Goal: Task Accomplishment & Management: Manage account settings

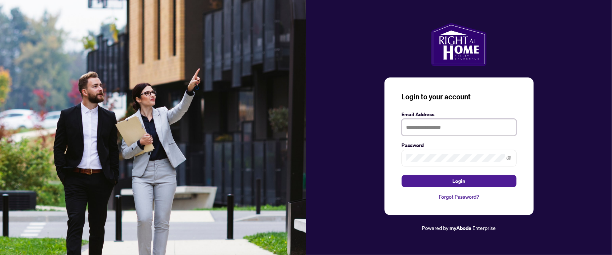
click at [425, 128] on input "text" at bounding box center [458, 127] width 115 height 16
type input "**********"
click at [405, 160] on span at bounding box center [458, 158] width 115 height 16
click at [401, 175] on button "Login" at bounding box center [458, 181] width 115 height 12
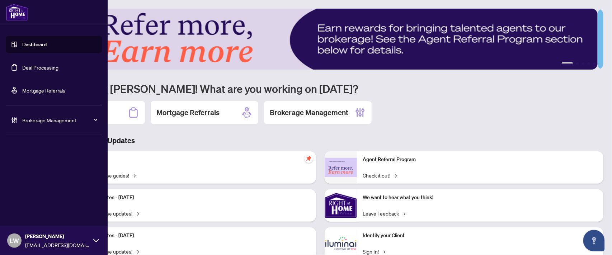
click at [22, 68] on link "Deal Processing" at bounding box center [40, 67] width 36 height 6
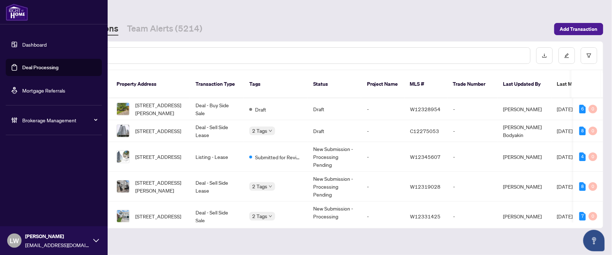
click at [37, 69] on link "Deal Processing" at bounding box center [40, 67] width 36 height 6
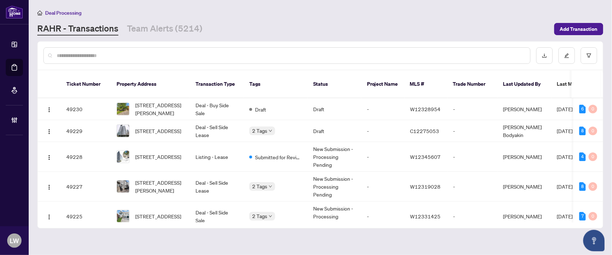
click at [185, 55] on input "text" at bounding box center [290, 56] width 467 height 8
type input "*****"
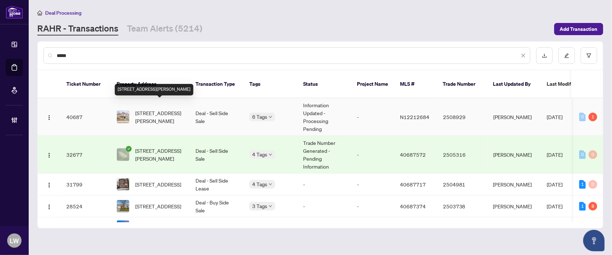
click at [148, 109] on span "[STREET_ADDRESS][PERSON_NAME]" at bounding box center [159, 117] width 49 height 16
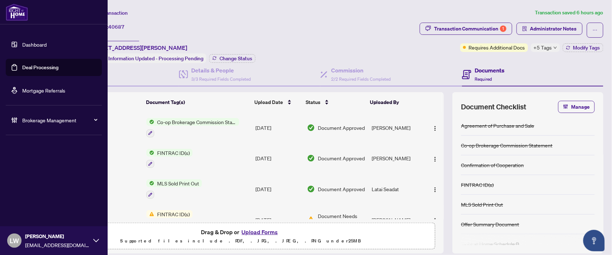
click at [22, 68] on link "Deal Processing" at bounding box center [40, 67] width 36 height 6
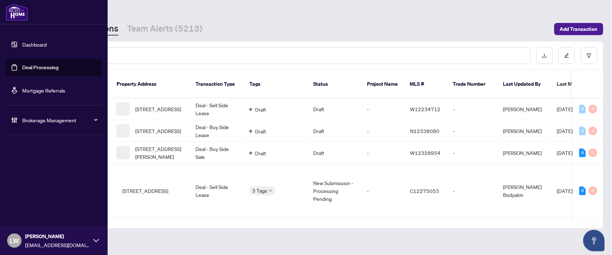
click at [58, 66] on link "Deal Processing" at bounding box center [40, 67] width 36 height 6
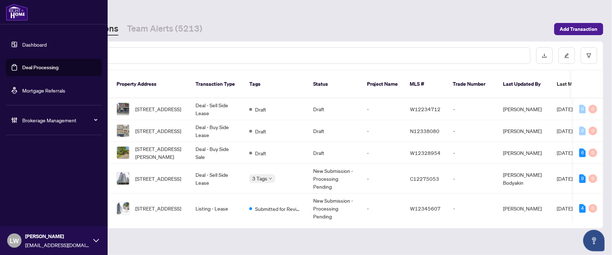
click at [5, 164] on div "Dashboard Deal Processing Mortgage Referrals Brokerage Management LW [PERSON_NA…" at bounding box center [54, 127] width 108 height 255
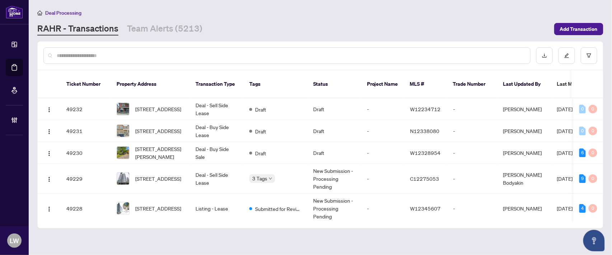
click at [163, 58] on input "text" at bounding box center [290, 56] width 467 height 8
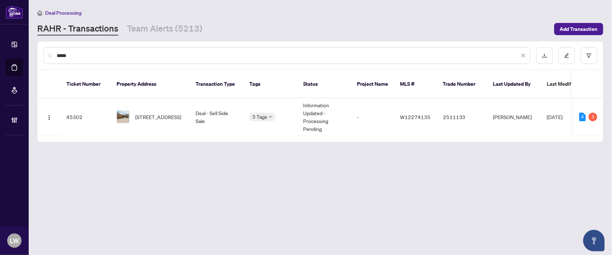
type input "*****"
click at [163, 113] on span "[STREET_ADDRESS]" at bounding box center [158, 117] width 46 height 8
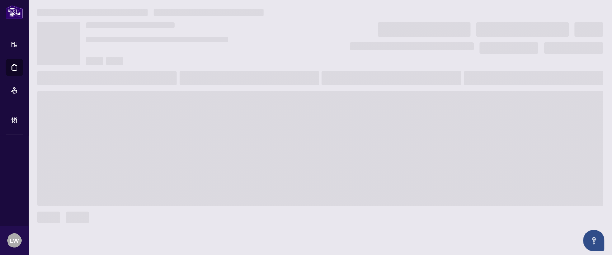
click at [163, 104] on span at bounding box center [320, 148] width 566 height 115
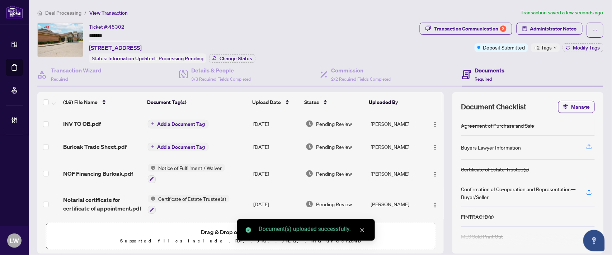
click at [153, 122] on button "Add a Document Tag" at bounding box center [178, 124] width 61 height 9
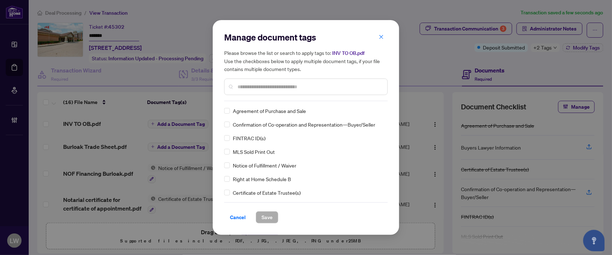
click at [263, 84] on input "text" at bounding box center [309, 87] width 144 height 8
type input "***"
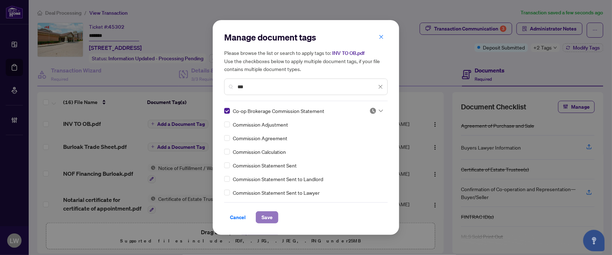
click at [270, 215] on span "Save" at bounding box center [266, 216] width 11 height 11
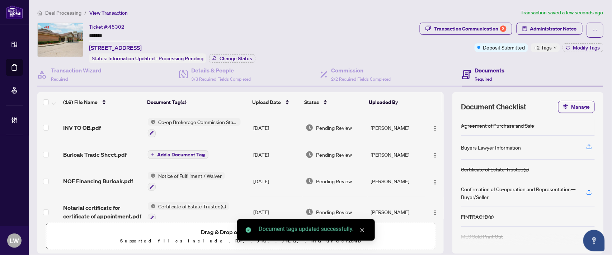
click at [339, 127] on span "Pending Review" at bounding box center [334, 128] width 36 height 8
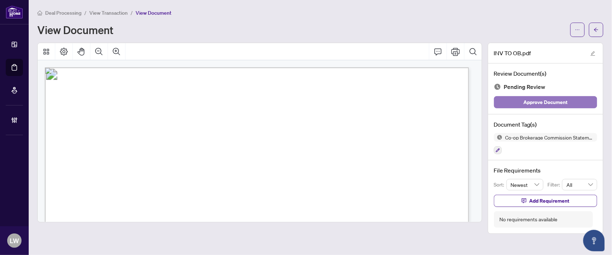
click at [532, 104] on span "Approve Document" at bounding box center [545, 101] width 44 height 11
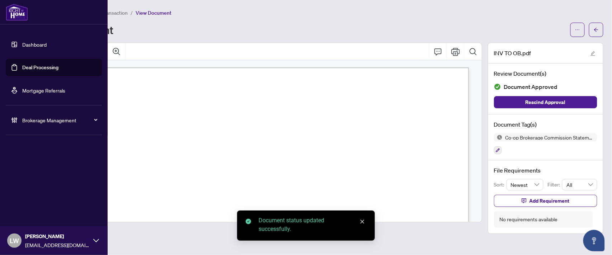
click at [44, 66] on link "Deal Processing" at bounding box center [40, 67] width 36 height 6
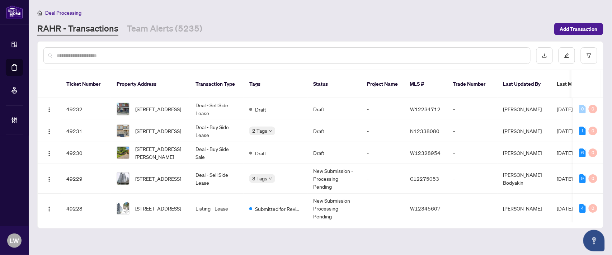
click at [175, 52] on input "text" at bounding box center [290, 56] width 467 height 8
type input "*****"
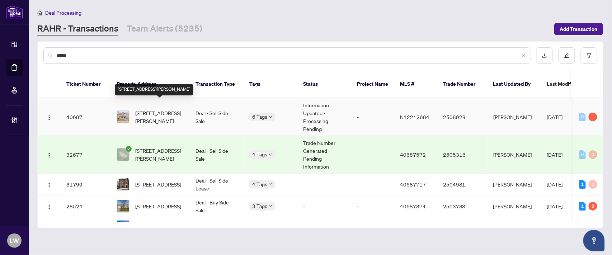
click at [149, 109] on span "[STREET_ADDRESS][PERSON_NAME]" at bounding box center [159, 117] width 49 height 16
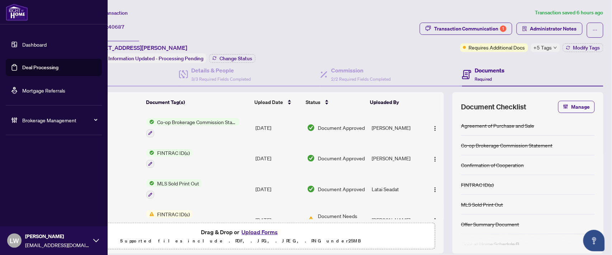
click at [39, 65] on link "Deal Processing" at bounding box center [40, 67] width 36 height 6
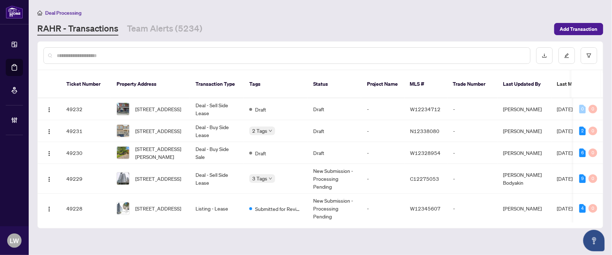
click at [214, 54] on input "text" at bounding box center [290, 56] width 467 height 8
type input "*****"
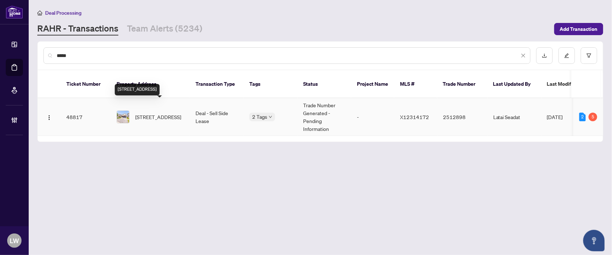
click at [148, 113] on span "[STREET_ADDRESS]" at bounding box center [158, 117] width 46 height 8
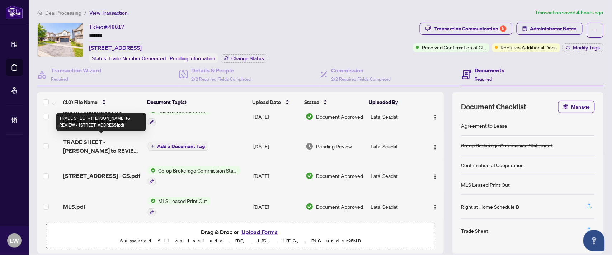
scroll to position [80, 0]
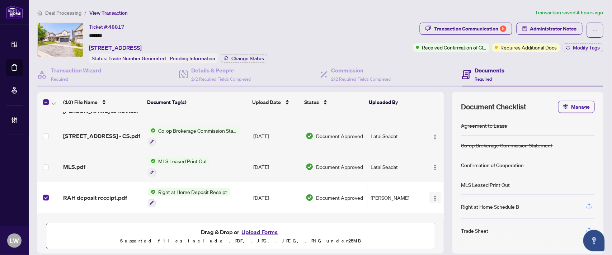
click at [432, 196] on img "button" at bounding box center [435, 198] width 6 height 6
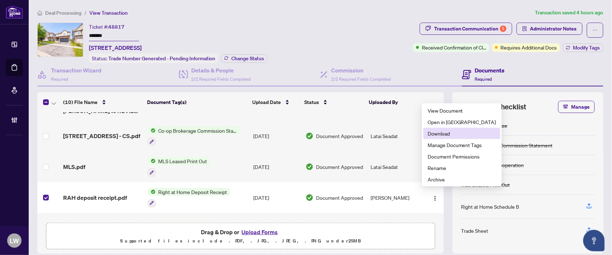
click at [437, 134] on span "Download" at bounding box center [461, 133] width 68 height 8
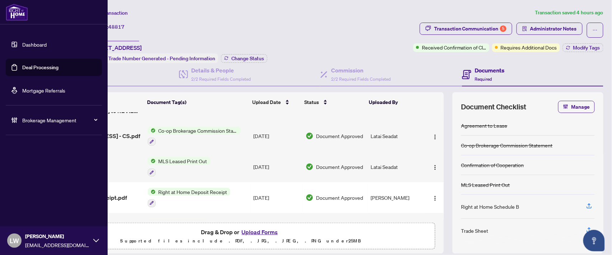
click at [41, 66] on link "Deal Processing" at bounding box center [40, 67] width 36 height 6
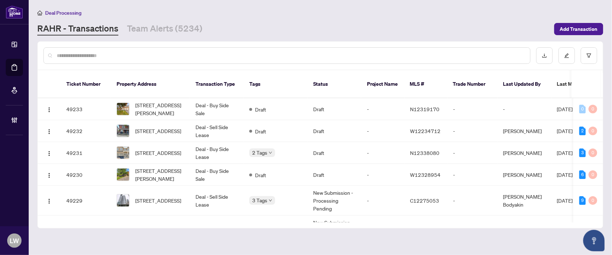
click at [198, 54] on input "text" at bounding box center [290, 56] width 467 height 8
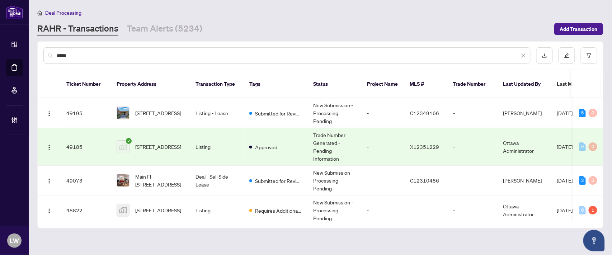
type input "*****"
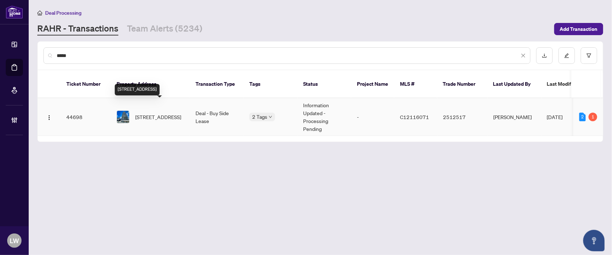
click at [156, 113] on span "[STREET_ADDRESS]" at bounding box center [158, 117] width 46 height 8
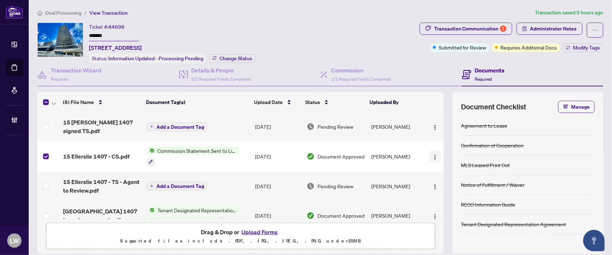
click at [432, 156] on img "button" at bounding box center [435, 157] width 6 height 6
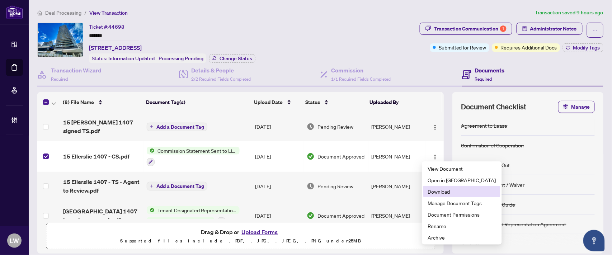
click at [440, 194] on span "Download" at bounding box center [461, 191] width 68 height 8
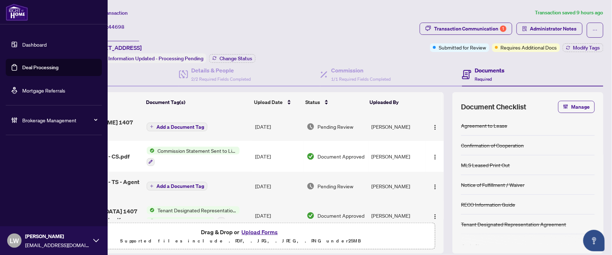
click at [45, 67] on link "Deal Processing" at bounding box center [40, 67] width 36 height 6
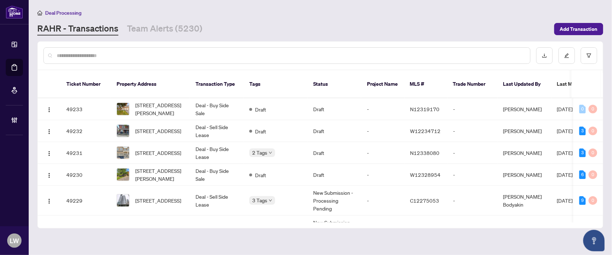
click at [200, 53] on input "text" at bounding box center [290, 56] width 467 height 8
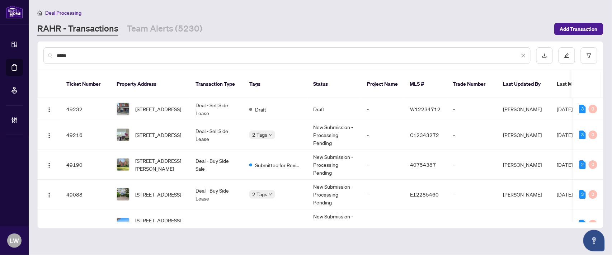
type input "*****"
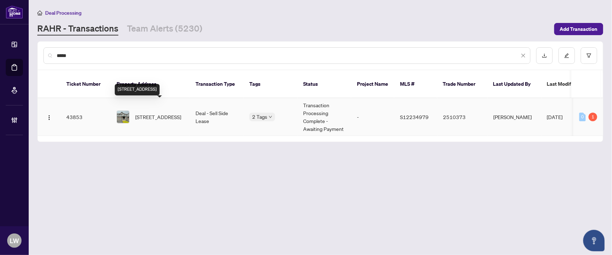
click at [160, 113] on span "[STREET_ADDRESS]" at bounding box center [158, 117] width 46 height 8
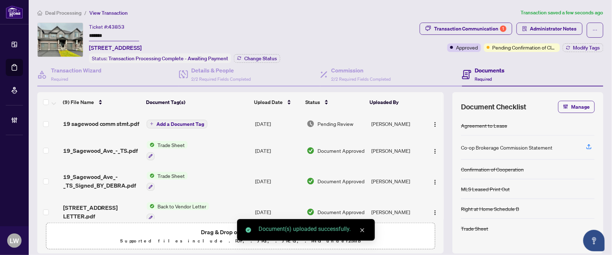
click at [153, 123] on button "Add a Document Tag" at bounding box center [177, 124] width 61 height 9
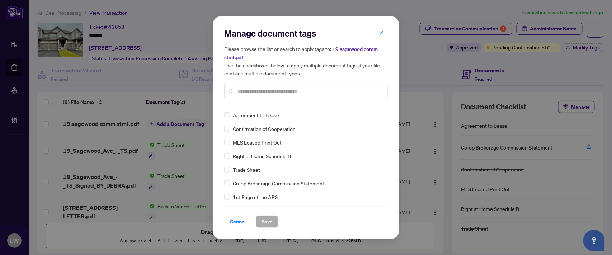
click at [287, 89] on input "text" at bounding box center [309, 91] width 144 height 8
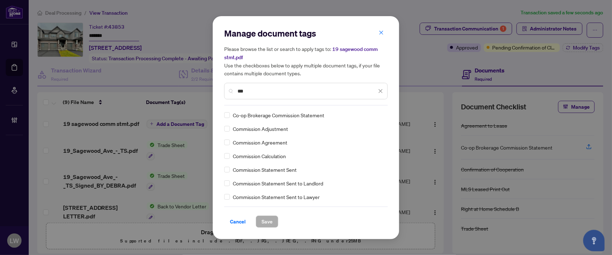
type input "***"
click at [267, 224] on span "Save" at bounding box center [266, 221] width 11 height 11
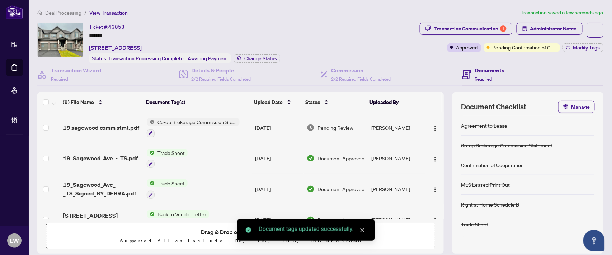
click at [339, 127] on span "Pending Review" at bounding box center [335, 128] width 36 height 8
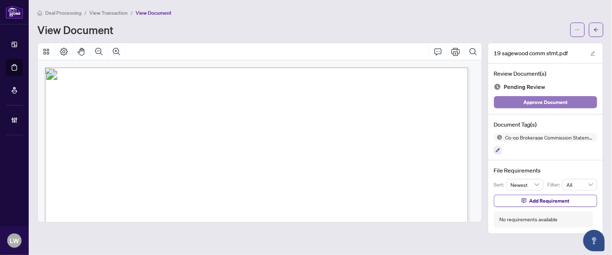
click at [550, 101] on span "Approve Document" at bounding box center [545, 101] width 44 height 11
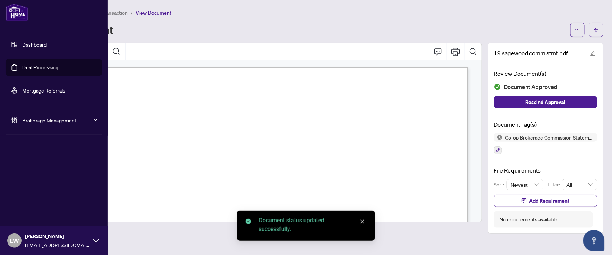
click at [41, 71] on link "Deal Processing" at bounding box center [40, 67] width 36 height 6
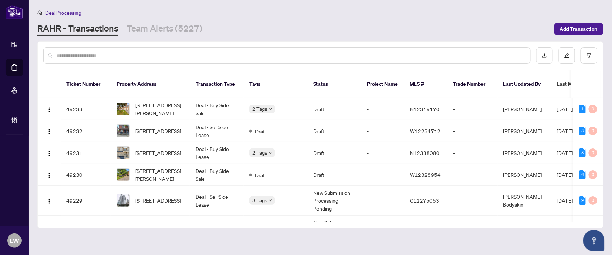
click at [185, 50] on div at bounding box center [286, 55] width 487 height 16
click at [185, 52] on input "text" at bounding box center [290, 56] width 467 height 8
type input "*****"
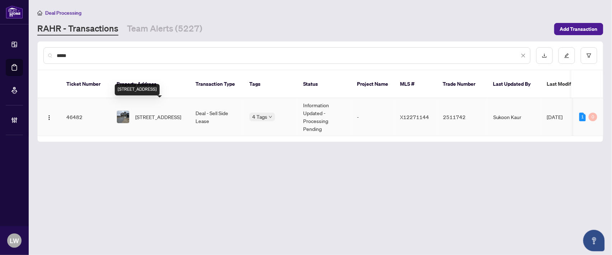
click at [158, 113] on span "[STREET_ADDRESS]" at bounding box center [158, 117] width 46 height 8
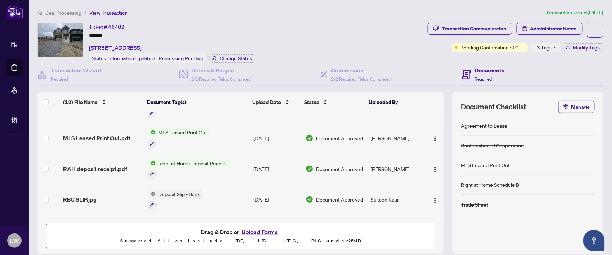
scroll to position [119, 0]
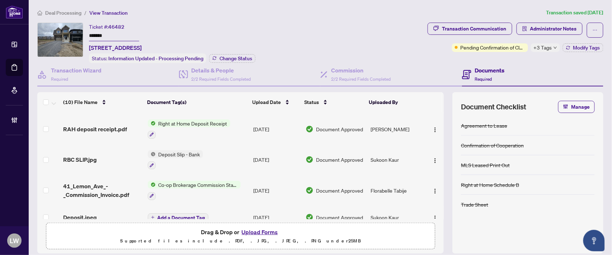
drag, startPoint x: 54, startPoint y: 144, endPoint x: 33, endPoint y: 144, distance: 20.8
click at [33, 144] on main "Deal Processing / View Transaction Transaction saved [DATE] Ticket #: 46482 ***…" at bounding box center [320, 127] width 583 height 255
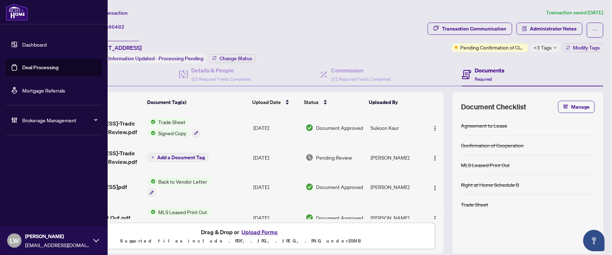
click at [31, 67] on link "Deal Processing" at bounding box center [40, 67] width 36 height 6
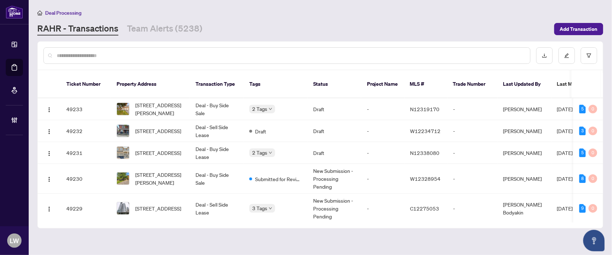
click at [221, 54] on input "text" at bounding box center [290, 56] width 467 height 8
type input "*****"
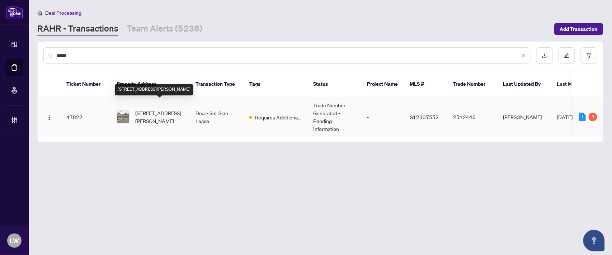
click at [161, 109] on span "[STREET_ADDRESS][PERSON_NAME]" at bounding box center [159, 117] width 49 height 16
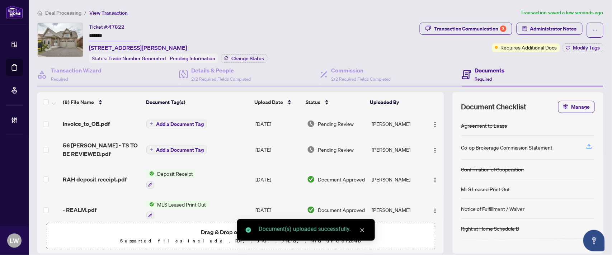
click at [149, 122] on icon "plus" at bounding box center [151, 124] width 4 height 4
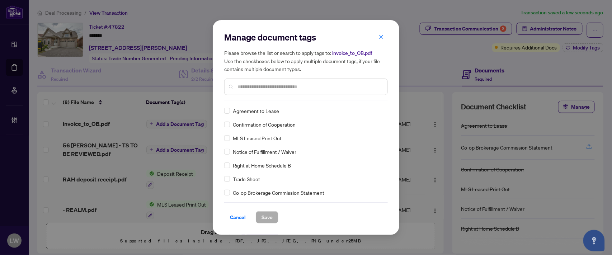
click at [276, 87] on input "text" at bounding box center [309, 87] width 144 height 8
type input "***"
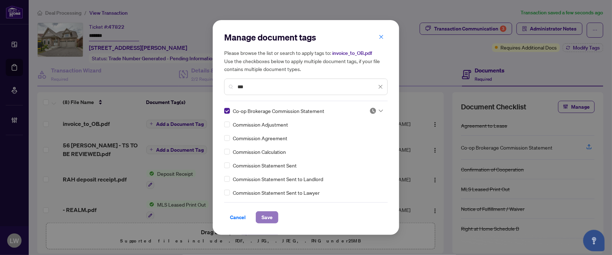
click at [267, 221] on span "Save" at bounding box center [266, 216] width 11 height 11
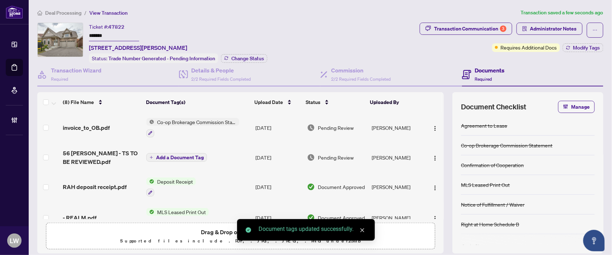
click at [322, 125] on span "Pending Review" at bounding box center [336, 128] width 36 height 8
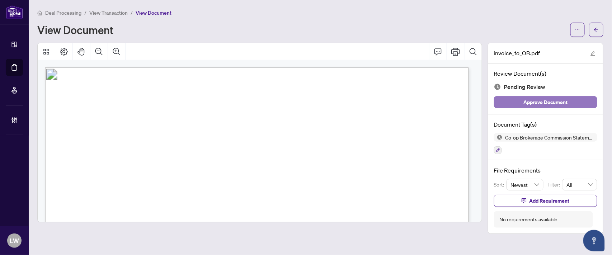
click at [538, 101] on span "Approve Document" at bounding box center [545, 101] width 44 height 11
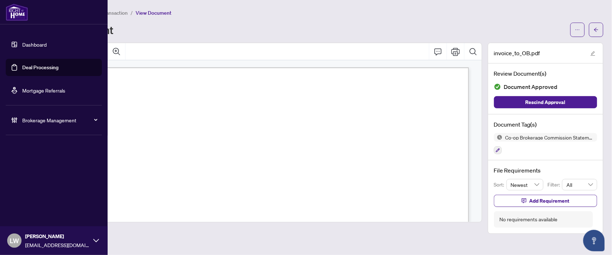
click at [40, 67] on link "Deal Processing" at bounding box center [40, 67] width 36 height 6
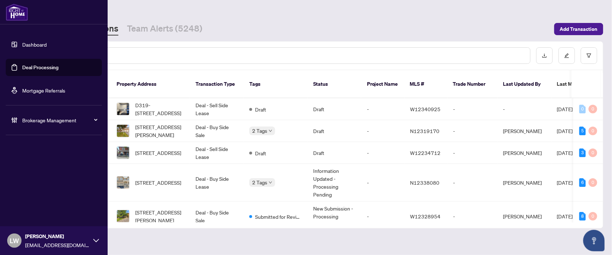
click at [2, 193] on div "Dashboard Deal Processing Mortgage Referrals Brokerage Management LW [PERSON_NA…" at bounding box center [54, 127] width 108 height 255
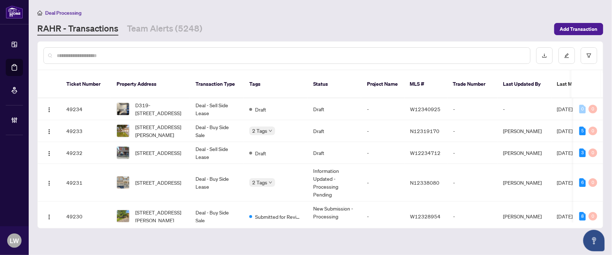
click at [214, 56] on input "text" at bounding box center [290, 56] width 467 height 8
type input "*****"
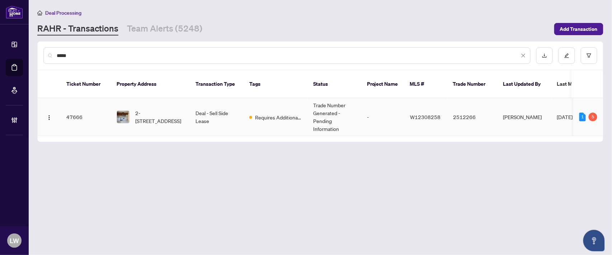
click at [149, 109] on span "2-[STREET_ADDRESS]" at bounding box center [159, 117] width 49 height 16
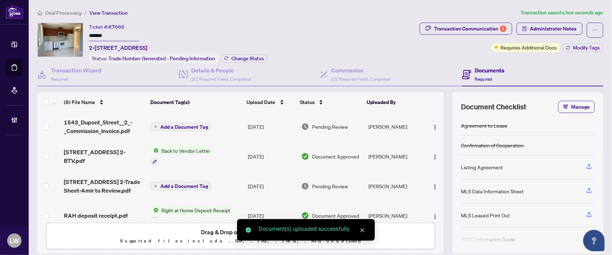
click at [157, 125] on button "Add a Document Tag" at bounding box center [181, 127] width 61 height 9
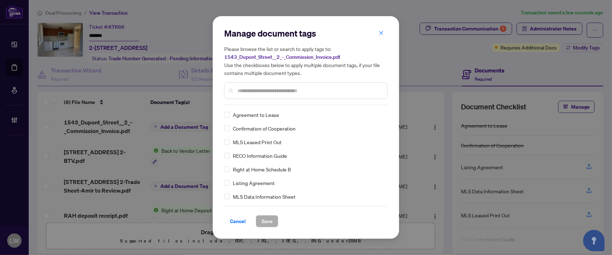
click at [271, 89] on input "text" at bounding box center [309, 91] width 144 height 8
type input "***"
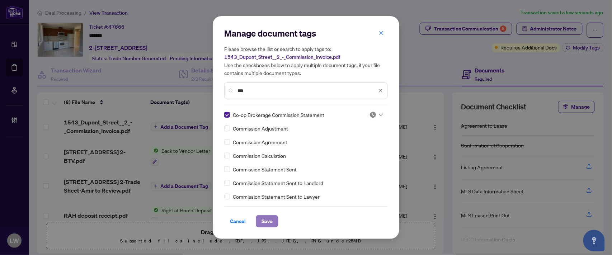
click at [272, 222] on span "Save" at bounding box center [266, 220] width 11 height 11
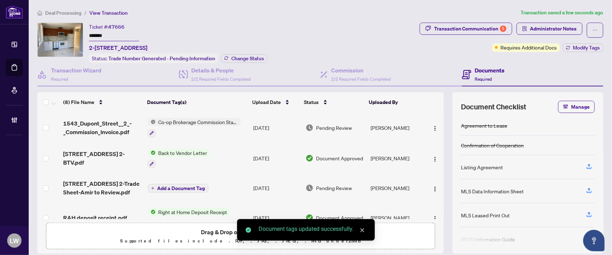
click at [334, 128] on span "Pending Review" at bounding box center [334, 128] width 36 height 8
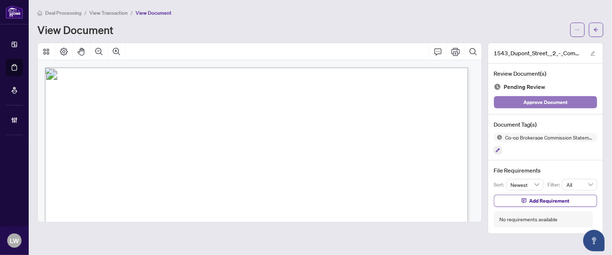
click at [524, 102] on span "Approve Document" at bounding box center [545, 101] width 44 height 11
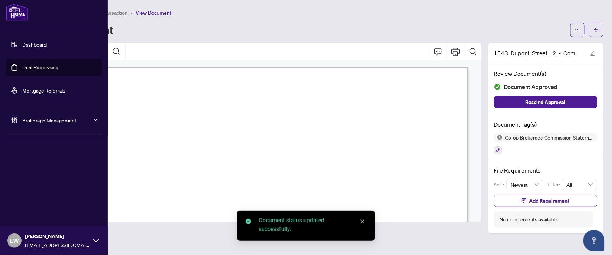
click at [45, 69] on link "Deal Processing" at bounding box center [40, 67] width 36 height 6
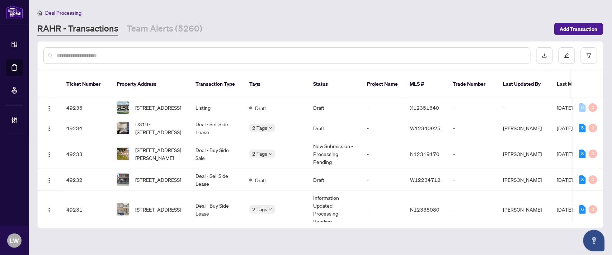
click at [127, 54] on input "text" at bounding box center [290, 56] width 467 height 8
type input "*****"
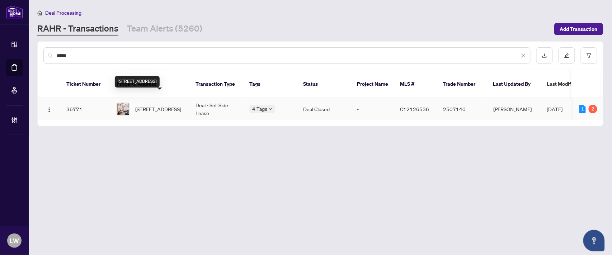
click at [146, 105] on span "[STREET_ADDRESS]" at bounding box center [158, 109] width 46 height 8
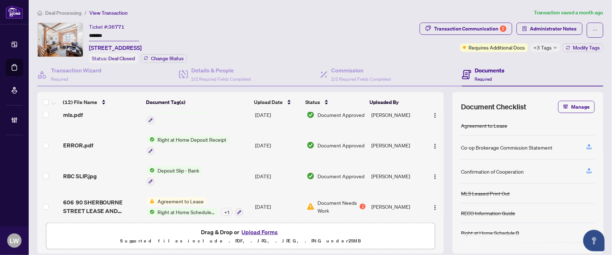
scroll to position [48, 0]
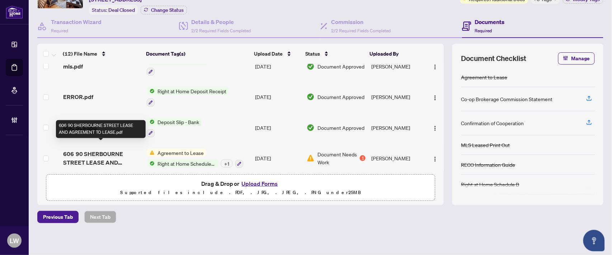
click at [107, 150] on span "606 90 SHERBOURNE STREET LEASE AND AGREEMENT TO LEASE.pdf" at bounding box center [102, 157] width 78 height 17
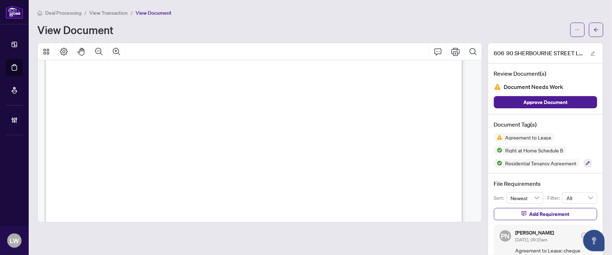
scroll to position [757, 0]
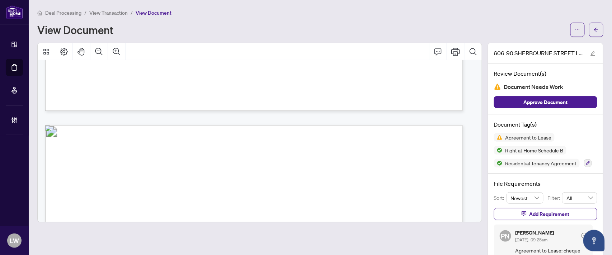
scroll to position [3345, 0]
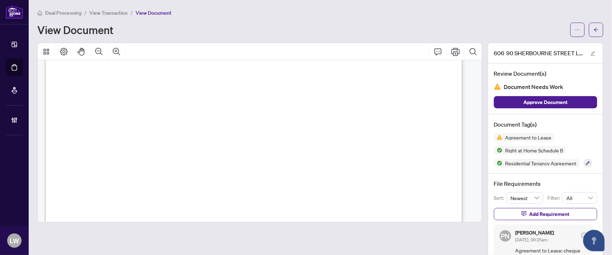
click at [116, 11] on span "View Transaction" at bounding box center [108, 13] width 38 height 6
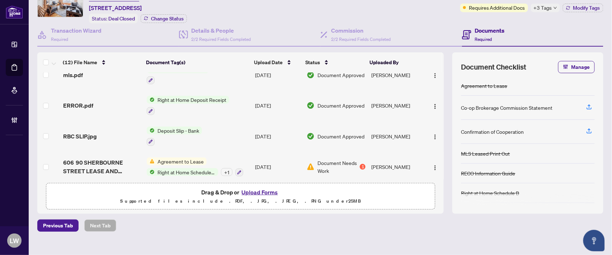
scroll to position [209, 0]
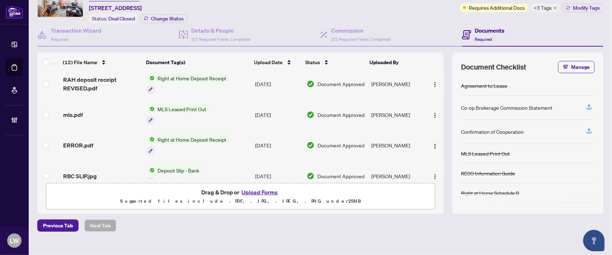
click at [80, 110] on span "mls.pdf" at bounding box center [73, 114] width 20 height 9
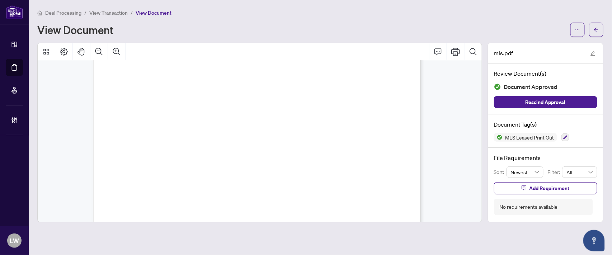
scroll to position [717, 0]
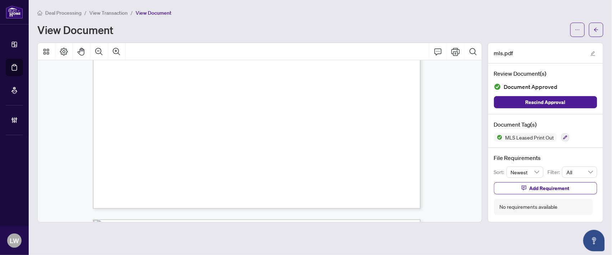
click at [106, 10] on span "View Transaction" at bounding box center [108, 13] width 38 height 6
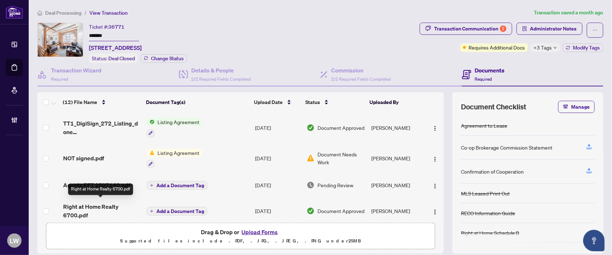
click at [93, 205] on span "Right at Home Realty 6700.pdf" at bounding box center [102, 210] width 78 height 17
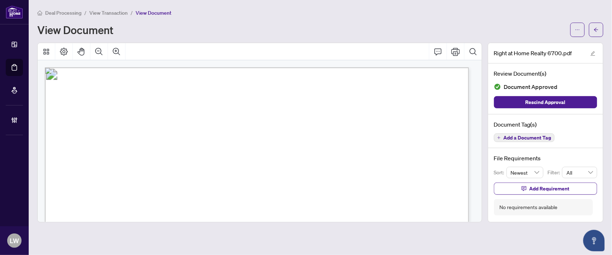
click at [101, 11] on span "View Transaction" at bounding box center [108, 13] width 38 height 6
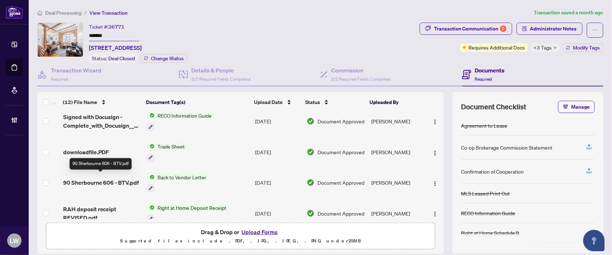
scroll to position [159, 0]
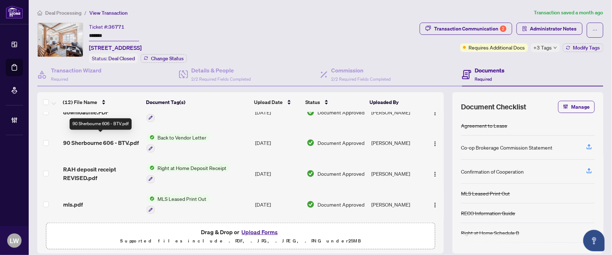
click at [99, 138] on span "90 Sherbourne 606 - BTV.pdf" at bounding box center [101, 142] width 76 height 9
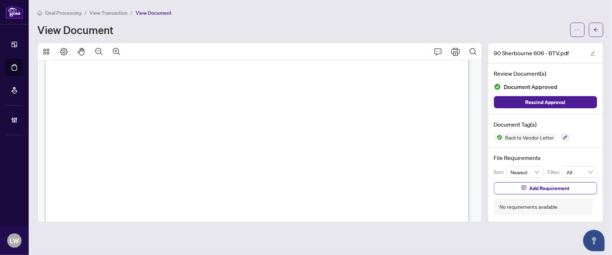
scroll to position [119, 0]
click at [118, 13] on span "View Transaction" at bounding box center [108, 13] width 38 height 6
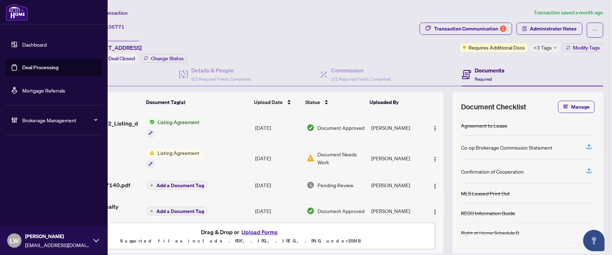
click at [33, 66] on link "Deal Processing" at bounding box center [40, 67] width 36 height 6
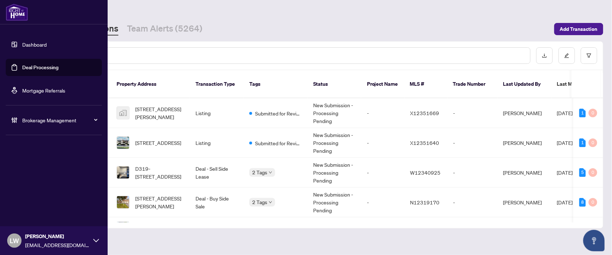
click at [4, 175] on div "Dashboard Deal Processing Mortgage Referrals Brokerage Management LW [PERSON_NA…" at bounding box center [54, 127] width 108 height 255
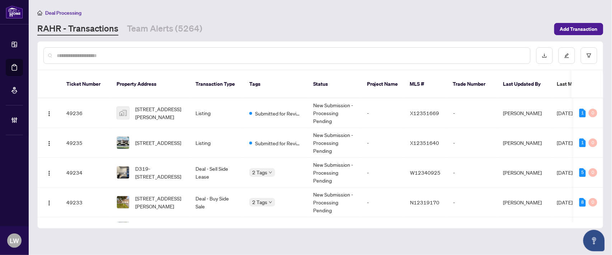
click at [155, 55] on input "text" at bounding box center [290, 56] width 467 height 8
type input "*****"
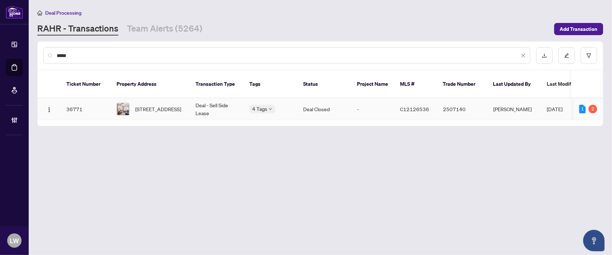
click at [158, 105] on span "[STREET_ADDRESS]" at bounding box center [158, 109] width 46 height 8
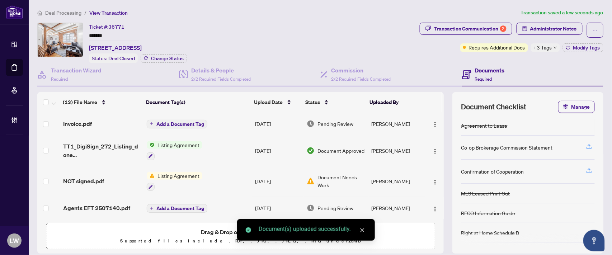
click at [152, 121] on button "Add a Document Tag" at bounding box center [177, 124] width 61 height 9
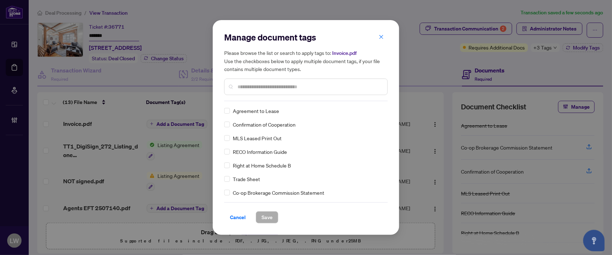
click at [264, 85] on input "text" at bounding box center [309, 87] width 144 height 8
type input "***"
click at [268, 219] on span "Save" at bounding box center [266, 216] width 11 height 11
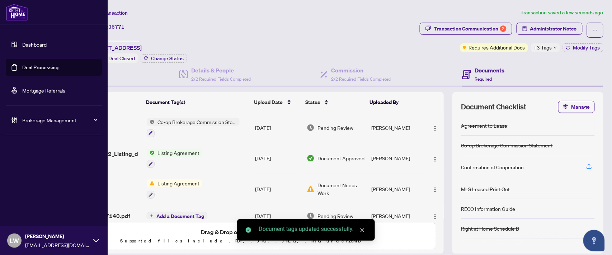
click at [27, 66] on link "Deal Processing" at bounding box center [40, 67] width 36 height 6
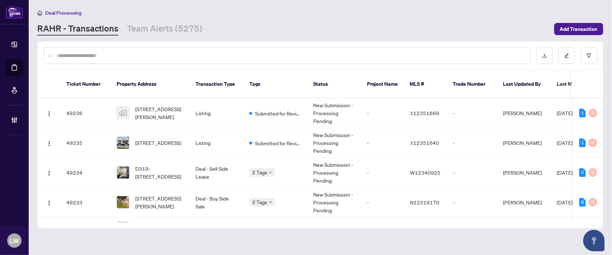
click at [229, 58] on input "text" at bounding box center [290, 56] width 467 height 8
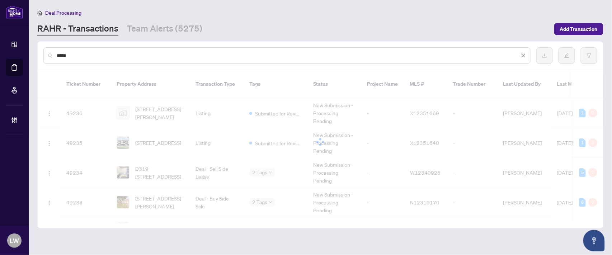
type input "*****"
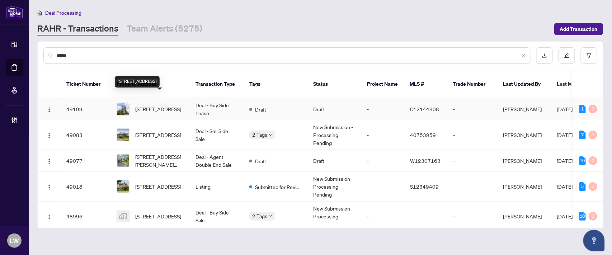
click at [162, 107] on span "[STREET_ADDRESS]" at bounding box center [158, 109] width 46 height 8
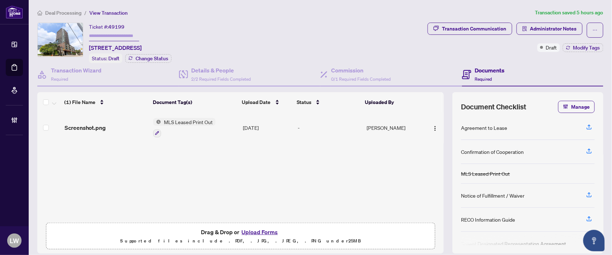
click at [58, 10] on span "Deal Processing" at bounding box center [63, 13] width 36 height 6
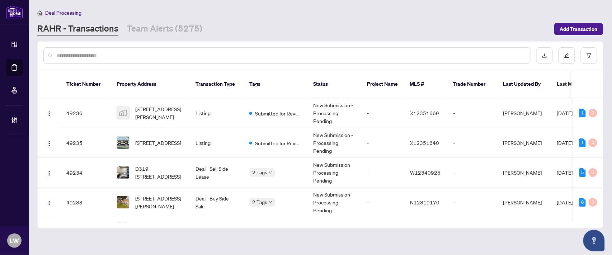
click at [149, 57] on input "text" at bounding box center [290, 56] width 467 height 8
type input "*****"
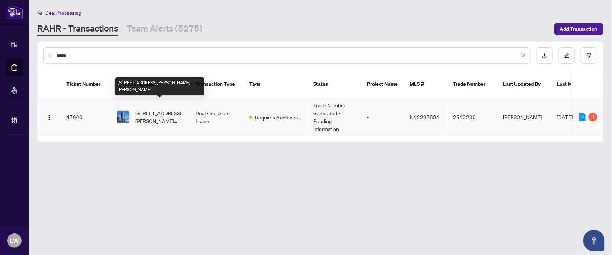
click at [152, 109] on span "[STREET_ADDRESS][PERSON_NAME][PERSON_NAME]" at bounding box center [159, 117] width 49 height 16
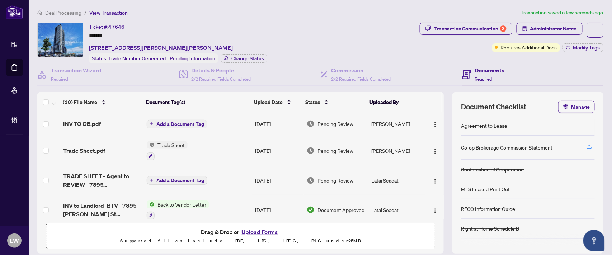
click at [150, 122] on icon "plus" at bounding box center [152, 124] width 4 height 4
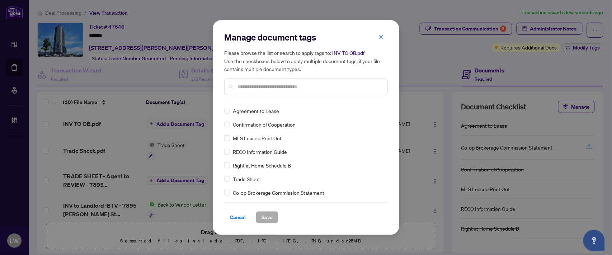
click at [275, 87] on input "text" at bounding box center [309, 87] width 144 height 8
type input "***"
click at [267, 218] on span "Save" at bounding box center [266, 216] width 11 height 11
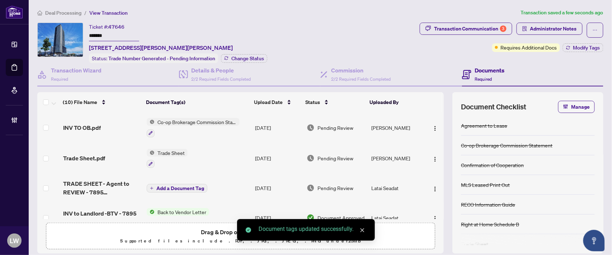
click at [335, 127] on span "Pending Review" at bounding box center [335, 128] width 36 height 8
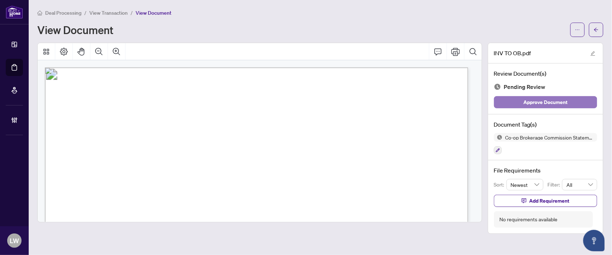
click at [538, 101] on span "Approve Document" at bounding box center [545, 101] width 44 height 11
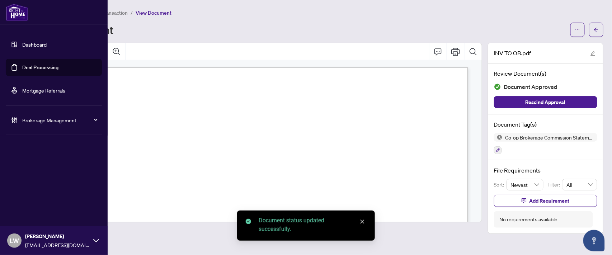
click at [41, 66] on link "Deal Processing" at bounding box center [40, 67] width 36 height 6
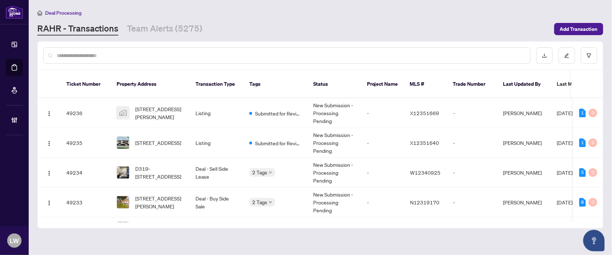
click at [234, 57] on input "text" at bounding box center [290, 56] width 467 height 8
type input "*****"
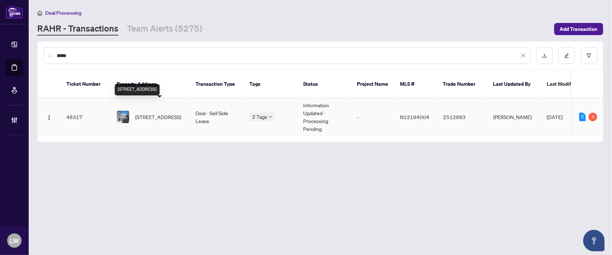
click at [157, 113] on span "[STREET_ADDRESS]" at bounding box center [158, 117] width 46 height 8
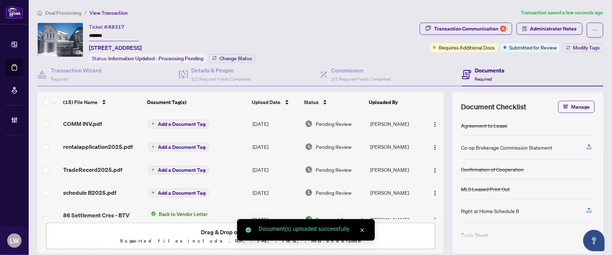
click at [152, 124] on icon "plus" at bounding box center [153, 124] width 3 height 0
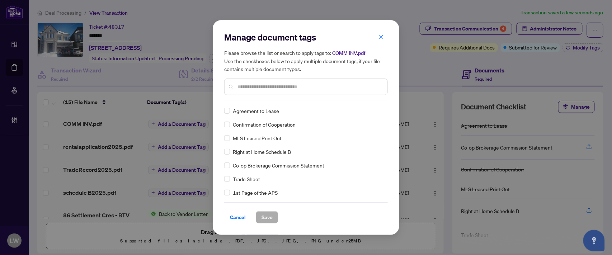
click at [262, 87] on input "text" at bounding box center [309, 87] width 144 height 8
type input "***"
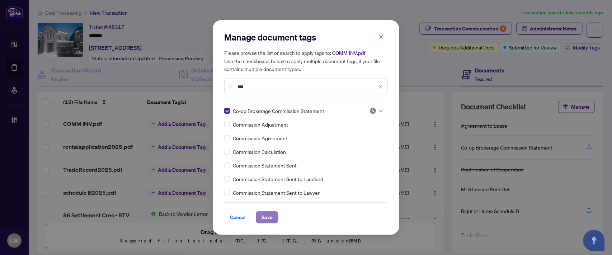
click at [264, 218] on span "Save" at bounding box center [266, 216] width 11 height 11
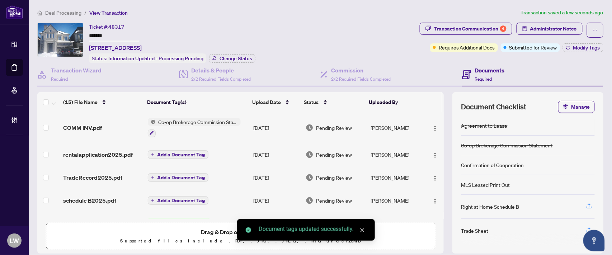
click at [331, 124] on span "Pending Review" at bounding box center [334, 128] width 36 height 8
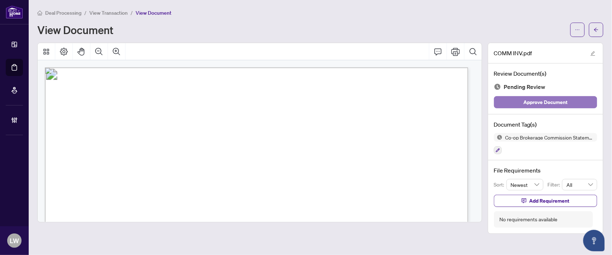
click at [532, 104] on span "Approve Document" at bounding box center [545, 101] width 44 height 11
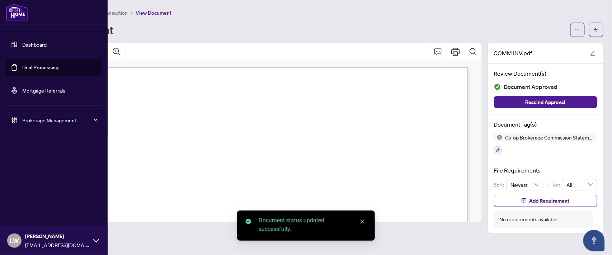
click at [40, 66] on link "Deal Processing" at bounding box center [40, 67] width 36 height 6
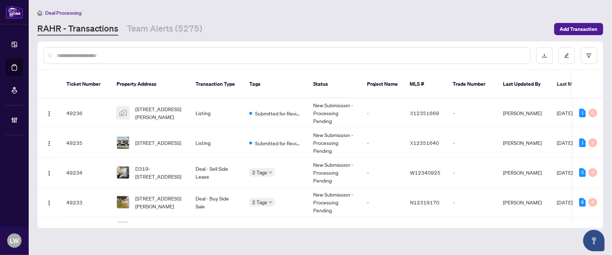
click at [208, 54] on input "text" at bounding box center [290, 56] width 467 height 8
type input "*****"
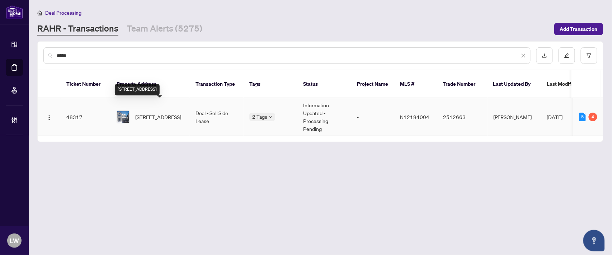
click at [159, 113] on span "[STREET_ADDRESS]" at bounding box center [158, 117] width 46 height 8
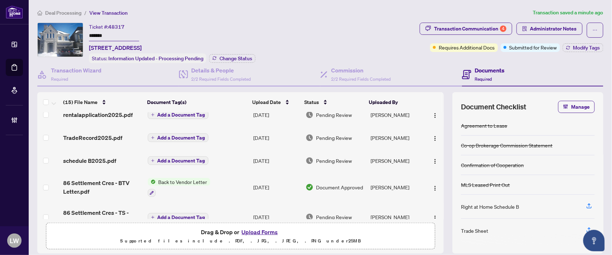
scroll to position [80, 0]
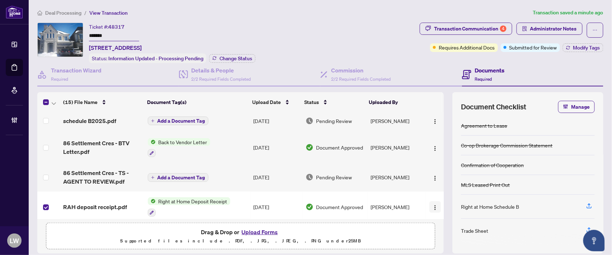
click at [432, 205] on img "button" at bounding box center [435, 208] width 6 height 6
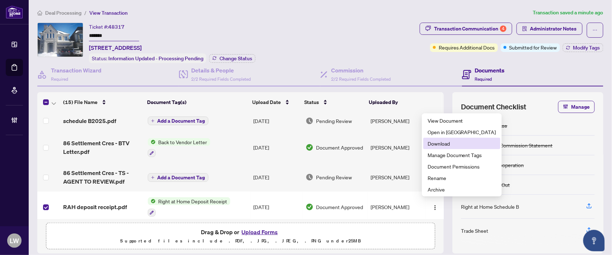
click at [430, 144] on span "Download" at bounding box center [461, 143] width 68 height 8
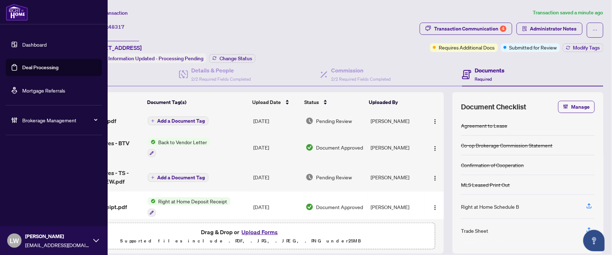
click at [46, 67] on link "Deal Processing" at bounding box center [40, 67] width 36 height 6
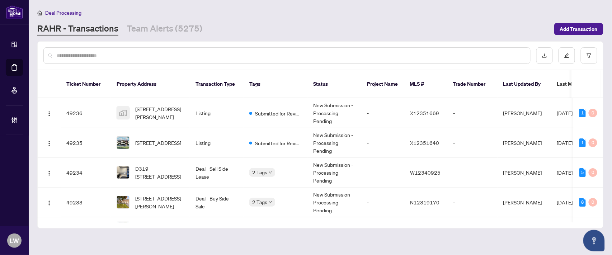
click at [165, 54] on input "text" at bounding box center [290, 56] width 467 height 8
type input "*****"
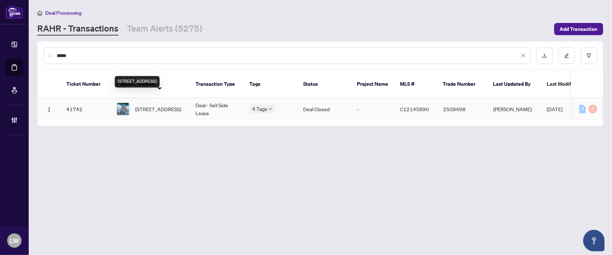
click at [147, 105] on span "[STREET_ADDRESS]" at bounding box center [158, 109] width 46 height 8
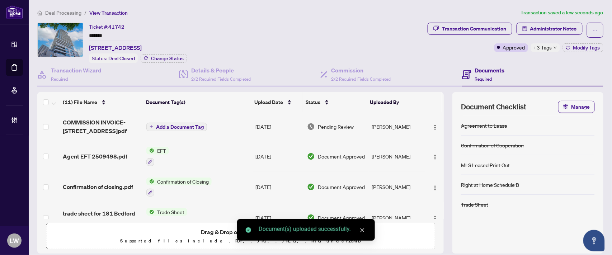
click at [151, 127] on icon "plus" at bounding box center [151, 127] width 3 height 0
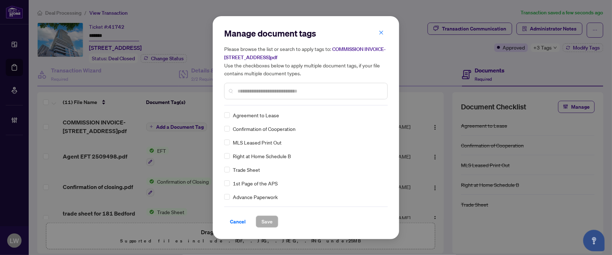
click at [261, 90] on input "text" at bounding box center [309, 91] width 144 height 8
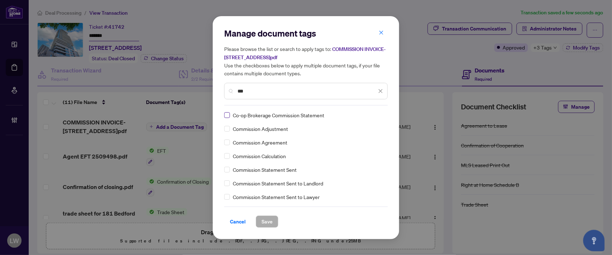
type input "***"
click at [268, 219] on span "Save" at bounding box center [266, 221] width 11 height 11
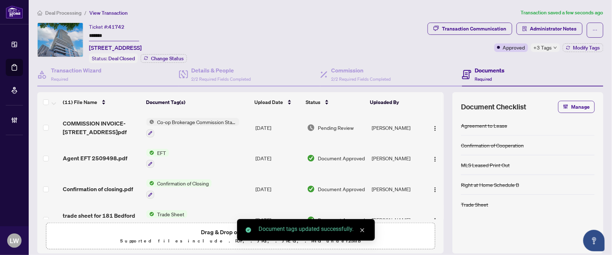
click at [323, 125] on span "Pending Review" at bounding box center [336, 128] width 36 height 8
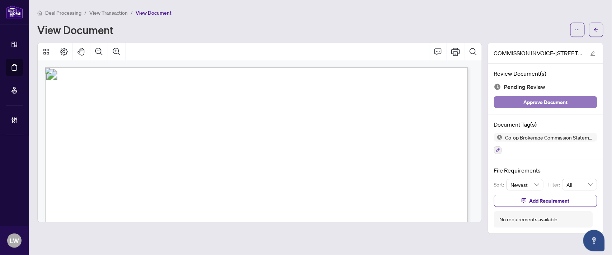
click at [529, 103] on span "Approve Document" at bounding box center [545, 101] width 44 height 11
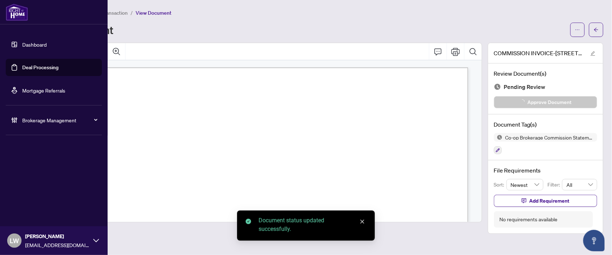
click at [35, 69] on link "Deal Processing" at bounding box center [40, 67] width 36 height 6
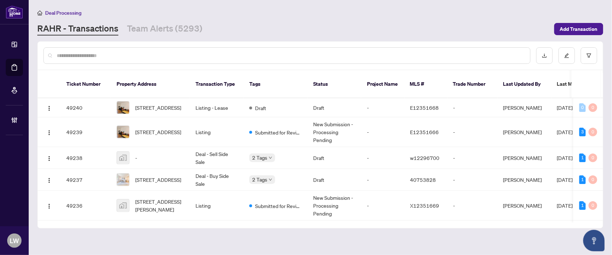
click at [167, 52] on input "text" at bounding box center [290, 56] width 467 height 8
type input "*****"
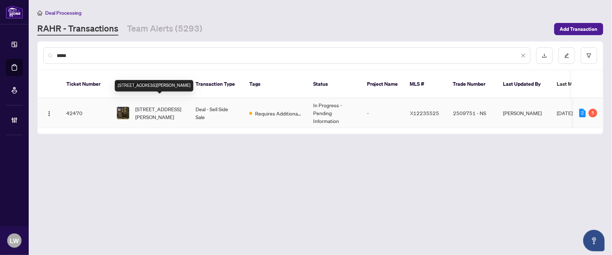
click at [150, 105] on span "[STREET_ADDRESS][PERSON_NAME]" at bounding box center [159, 113] width 49 height 16
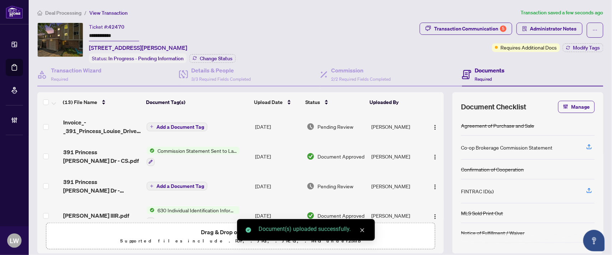
click at [167, 126] on span "Add a Document Tag" at bounding box center [180, 126] width 48 height 5
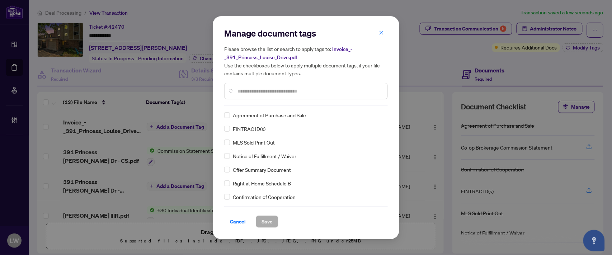
click at [257, 91] on input "text" at bounding box center [309, 91] width 144 height 8
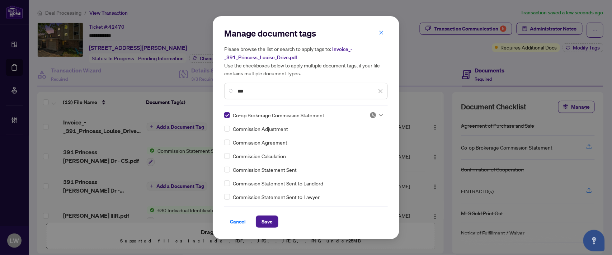
drag, startPoint x: 256, startPoint y: 88, endPoint x: 212, endPoint y: 79, distance: 45.1
click at [212, 79] on div "Manage document tags Please browse the list or search to apply tags to: Invoice…" at bounding box center [306, 127] width 612 height 255
type input "*"
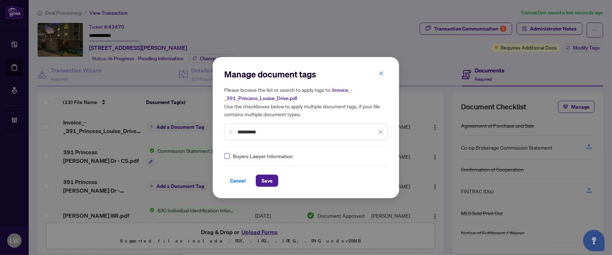
type input "**********"
click at [265, 178] on span "Save" at bounding box center [266, 180] width 11 height 11
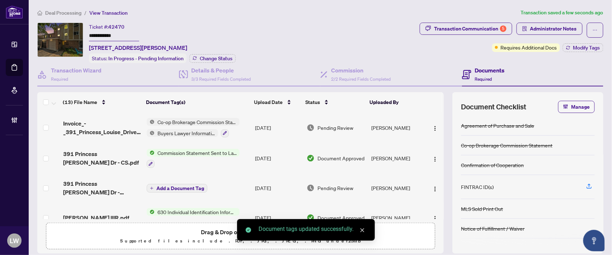
click at [331, 127] on span "Pending Review" at bounding box center [335, 128] width 36 height 8
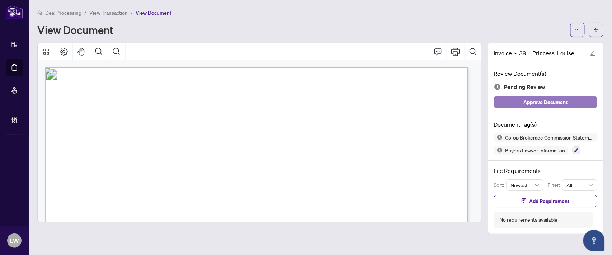
click at [533, 101] on span "Approve Document" at bounding box center [545, 101] width 44 height 11
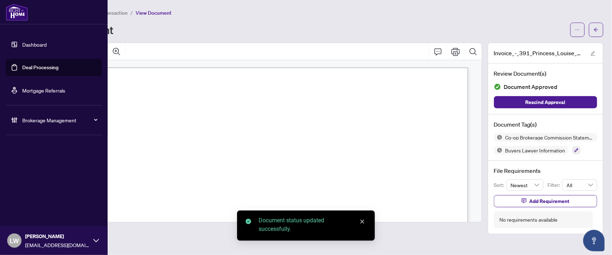
click at [45, 67] on link "Deal Processing" at bounding box center [40, 67] width 36 height 6
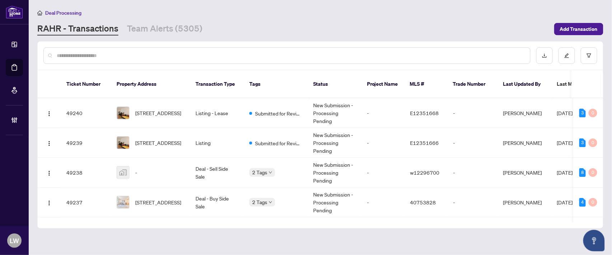
click at [225, 53] on input "text" at bounding box center [290, 56] width 467 height 8
type input "*****"
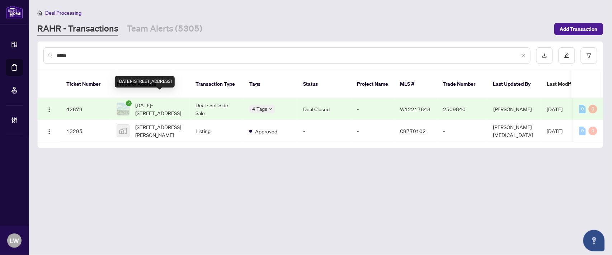
click at [163, 101] on span "[DATE]-[STREET_ADDRESS]" at bounding box center [159, 109] width 49 height 16
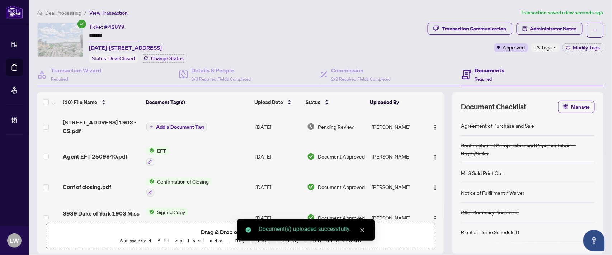
click at [151, 123] on button "Add a Document Tag" at bounding box center [176, 127] width 61 height 9
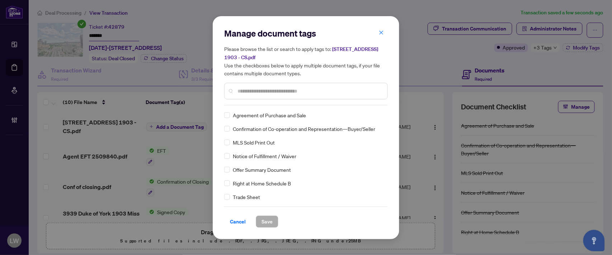
click at [272, 88] on input "text" at bounding box center [309, 91] width 144 height 8
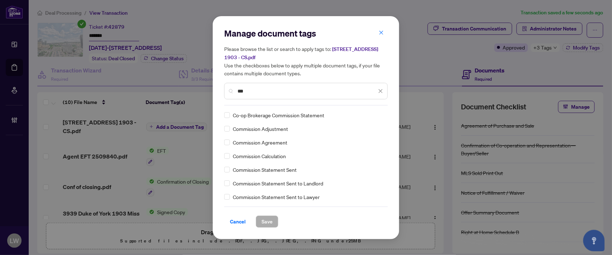
type input "***"
click at [267, 219] on span "Save" at bounding box center [266, 221] width 11 height 11
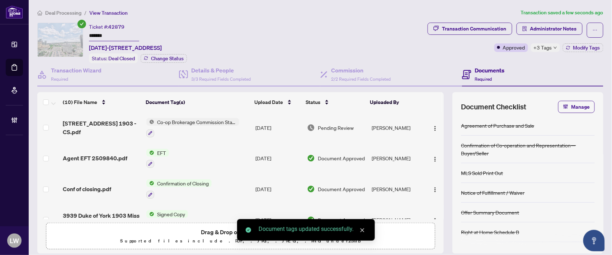
click at [331, 128] on span "Pending Review" at bounding box center [336, 128] width 36 height 8
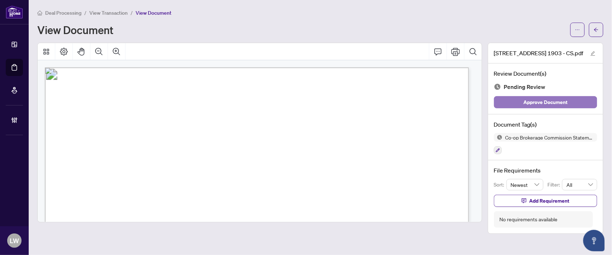
click at [506, 103] on button "Approve Document" at bounding box center [545, 102] width 103 height 12
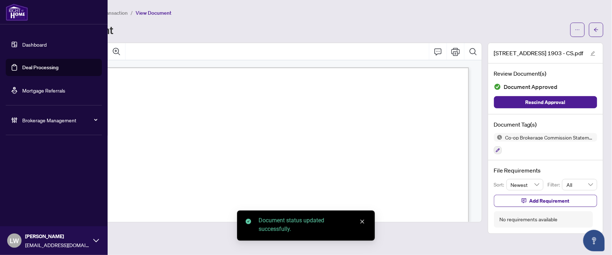
click at [37, 67] on link "Deal Processing" at bounding box center [40, 67] width 36 height 6
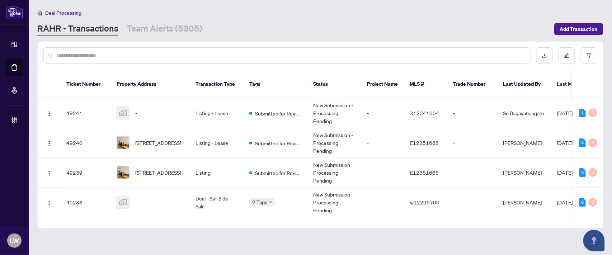
click at [191, 54] on input "text" at bounding box center [290, 56] width 467 height 8
type input "*****"
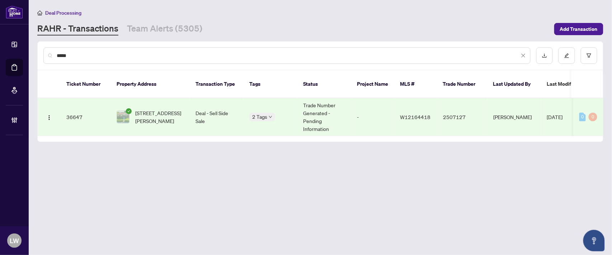
click at [144, 109] on span "[STREET_ADDRESS][PERSON_NAME]" at bounding box center [159, 117] width 49 height 16
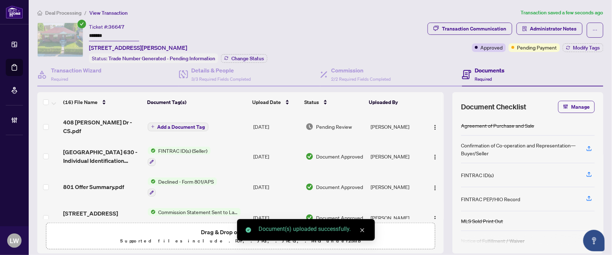
click at [151, 124] on button "Add a Document Tag" at bounding box center [178, 127] width 61 height 9
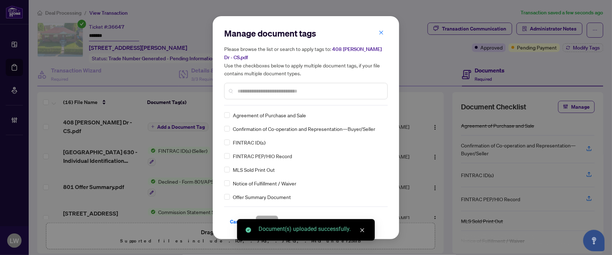
click at [254, 99] on div "Manage document tags Please browse the list or search to apply tags to: 408 [PE…" at bounding box center [305, 67] width 163 height 78
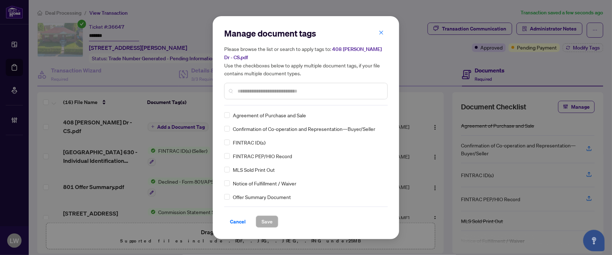
click at [271, 89] on input "text" at bounding box center [309, 91] width 144 height 8
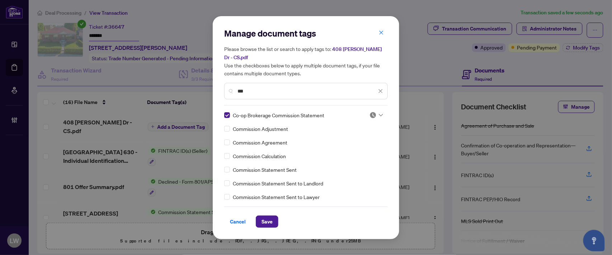
drag, startPoint x: 251, startPoint y: 83, endPoint x: 182, endPoint y: 82, distance: 69.5
click at [182, 82] on div "Manage document tags Please browse the list or search to apply tags to: 408 [PE…" at bounding box center [306, 127] width 612 height 255
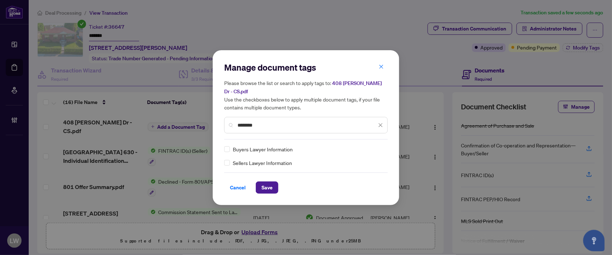
type input "********"
click at [268, 184] on span "Save" at bounding box center [266, 187] width 11 height 11
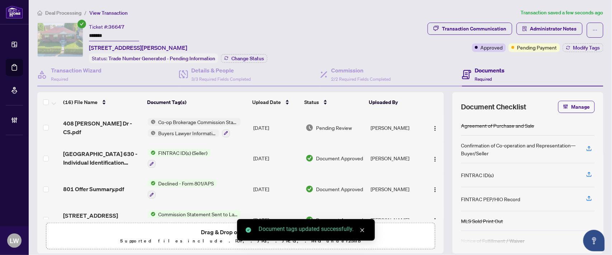
click at [336, 126] on span "Pending Review" at bounding box center [334, 128] width 36 height 8
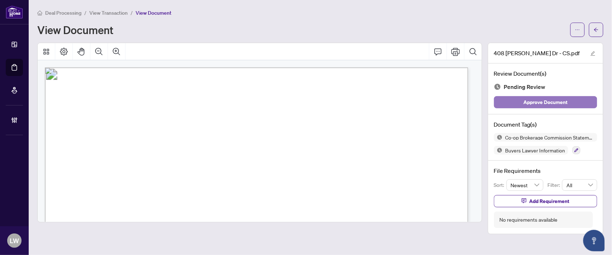
click at [543, 101] on span "Approve Document" at bounding box center [545, 101] width 44 height 11
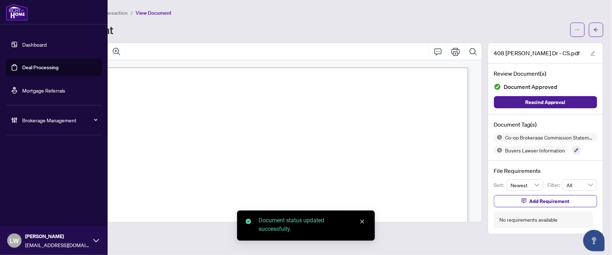
click at [41, 66] on link "Deal Processing" at bounding box center [40, 67] width 36 height 6
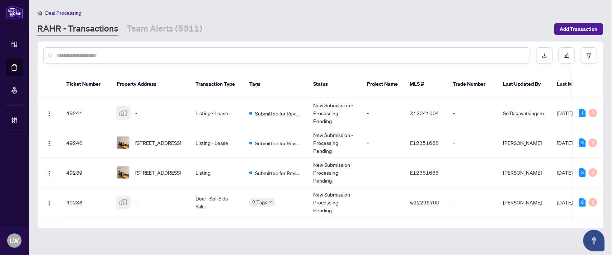
click at [211, 54] on input "text" at bounding box center [290, 56] width 467 height 8
type input "*****"
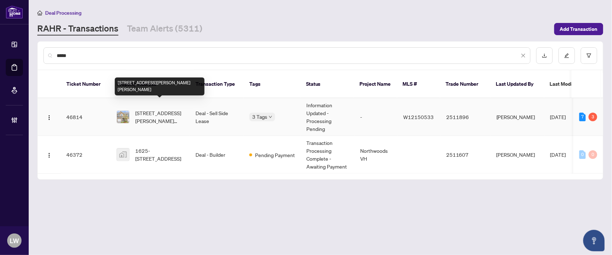
click at [155, 109] on span "[STREET_ADDRESS][PERSON_NAME][PERSON_NAME]" at bounding box center [159, 117] width 49 height 16
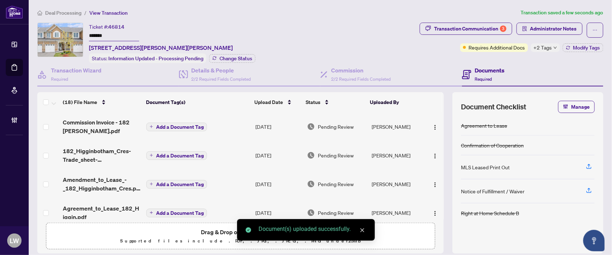
click at [151, 127] on icon "plus" at bounding box center [151, 127] width 3 height 0
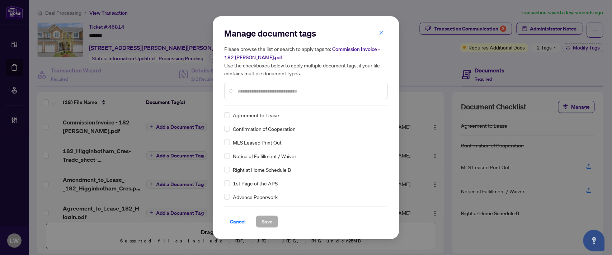
click at [290, 88] on input "text" at bounding box center [309, 91] width 144 height 8
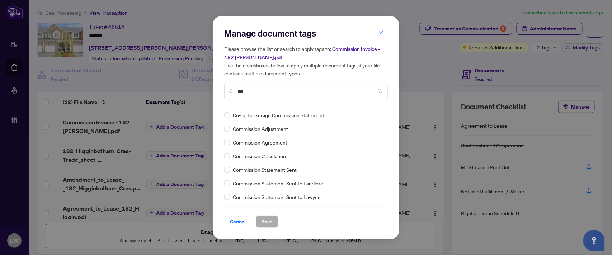
type input "***"
click at [263, 220] on span "Save" at bounding box center [266, 221] width 11 height 11
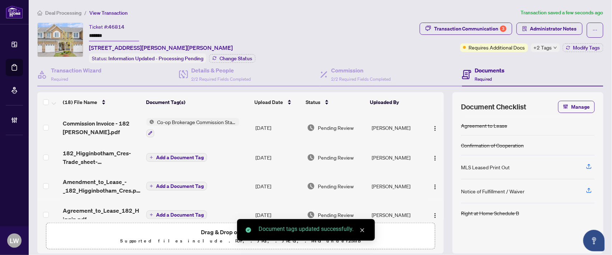
click at [343, 124] on span "Pending Review" at bounding box center [336, 128] width 36 height 8
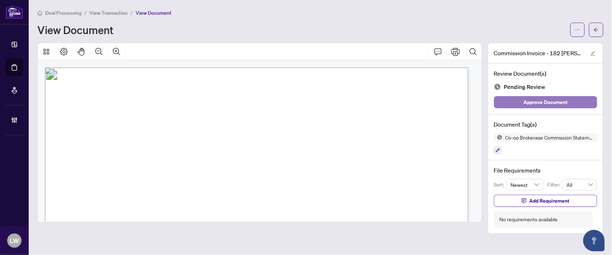
click at [529, 100] on span "Approve Document" at bounding box center [545, 101] width 44 height 11
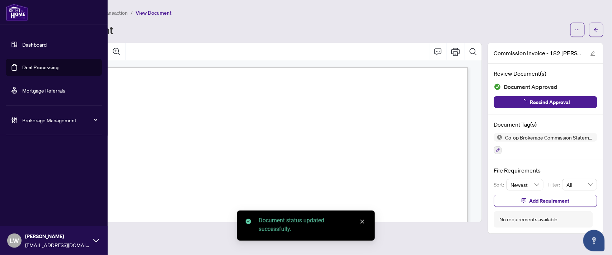
click at [30, 69] on link "Deal Processing" at bounding box center [40, 67] width 36 height 6
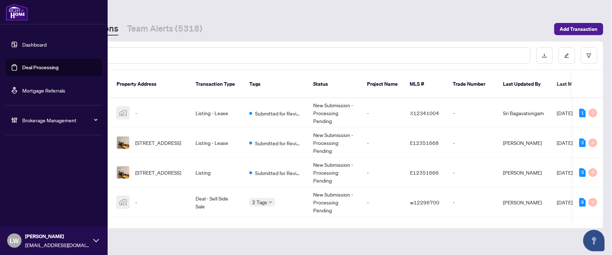
click at [6, 242] on div "LW [PERSON_NAME] [EMAIL_ADDRESS][DOMAIN_NAME]" at bounding box center [54, 240] width 108 height 29
click at [35, 213] on span "Logout" at bounding box center [29, 212] width 16 height 11
